Goal: Navigation & Orientation: Find specific page/section

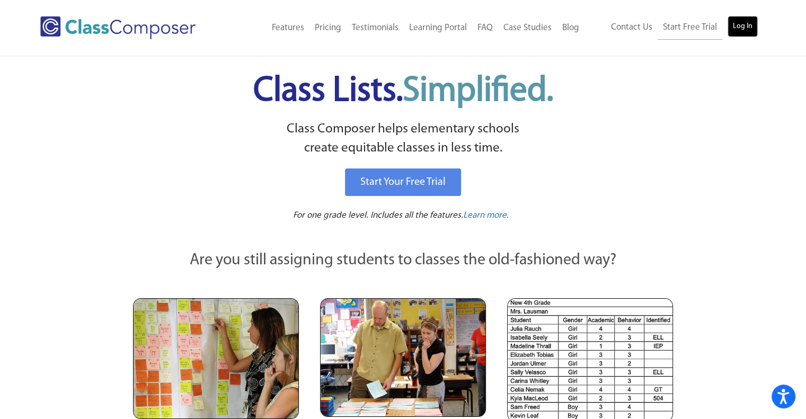
click at [735, 33] on link "Log In" at bounding box center [743, 26] width 30 height 21
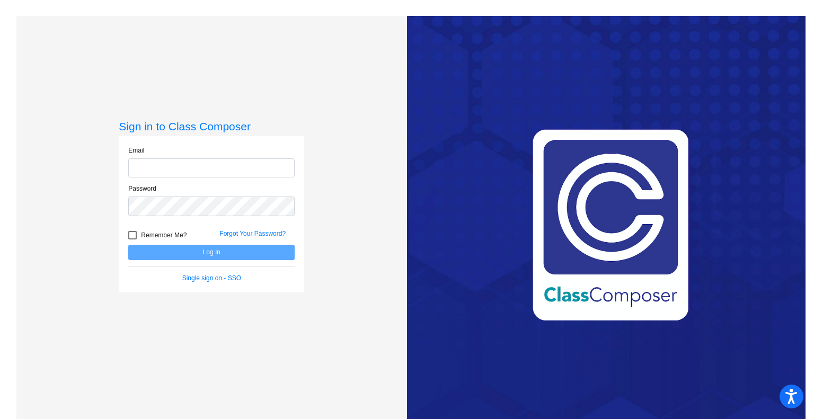
type input "dbise@cuttensd.org"
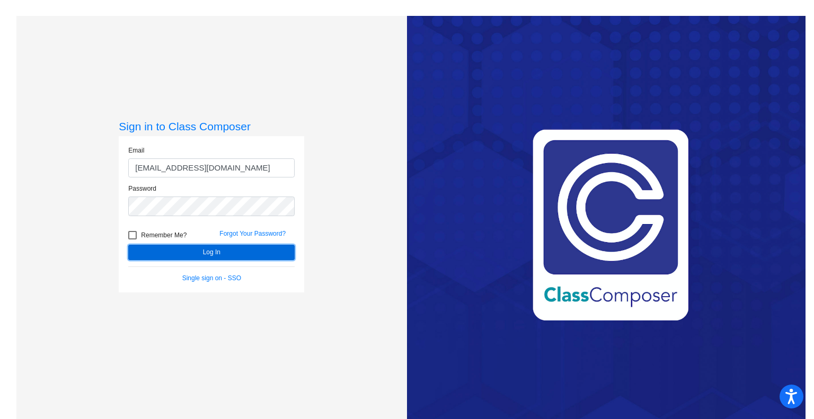
click at [197, 248] on button "Log In" at bounding box center [211, 252] width 166 height 15
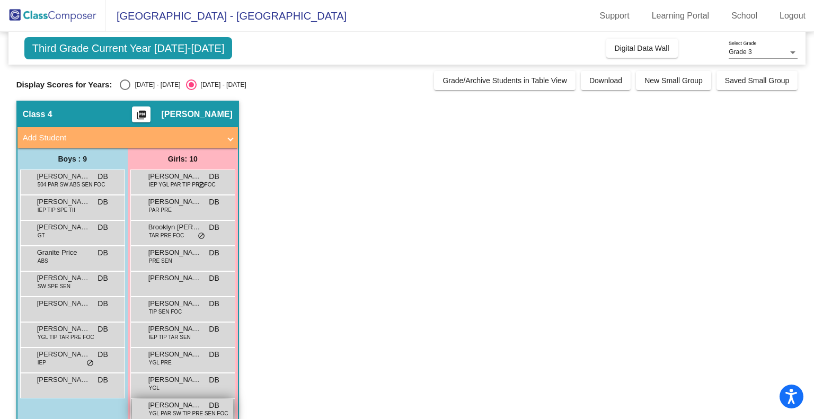
click at [191, 410] on span "YGL PAR SW TIP PRE SEN FOC" at bounding box center [189, 414] width 80 height 8
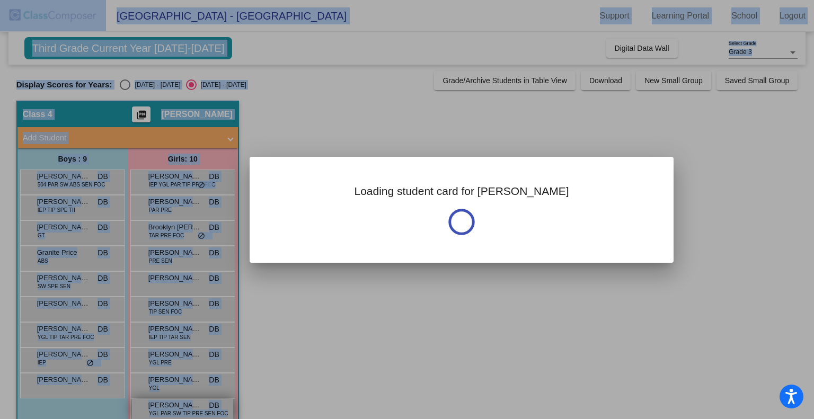
click at [191, 410] on div at bounding box center [407, 209] width 814 height 419
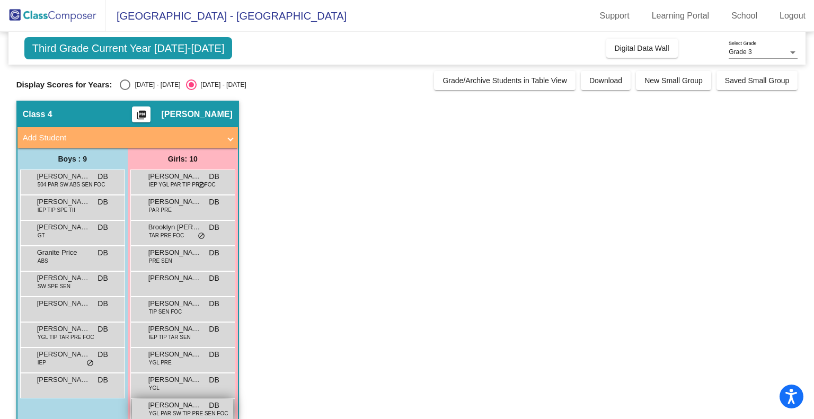
click at [191, 410] on span "YGL PAR SW TIP PRE SEN FOC" at bounding box center [189, 414] width 80 height 8
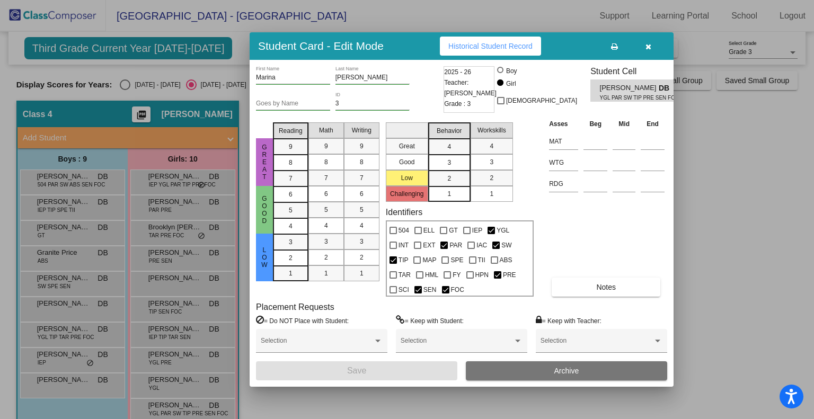
click at [649, 44] on icon "button" at bounding box center [649, 46] width 6 height 7
